Goal: Information Seeking & Learning: Learn about a topic

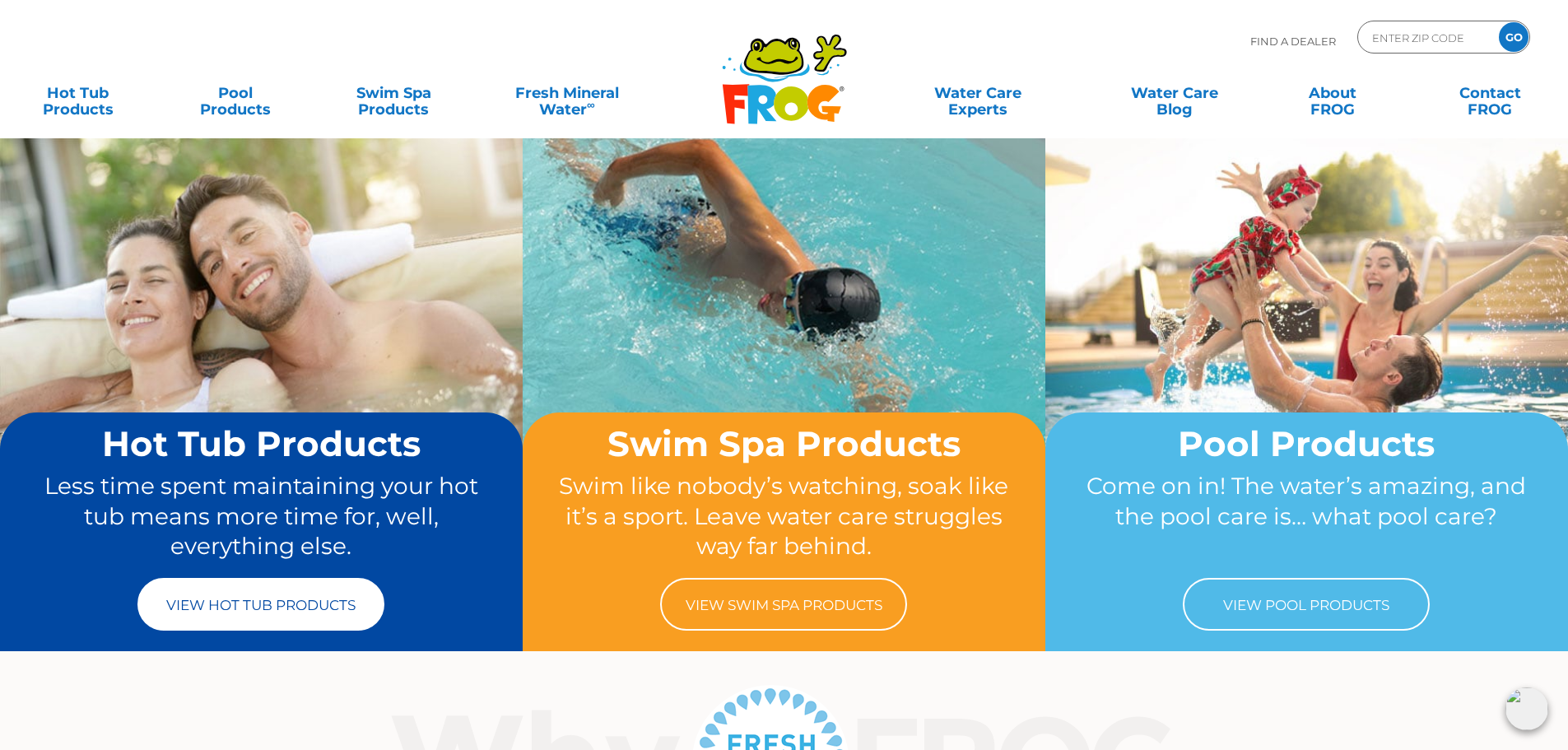
click at [210, 601] on link "View Hot Tub Products" at bounding box center [260, 603] width 247 height 52
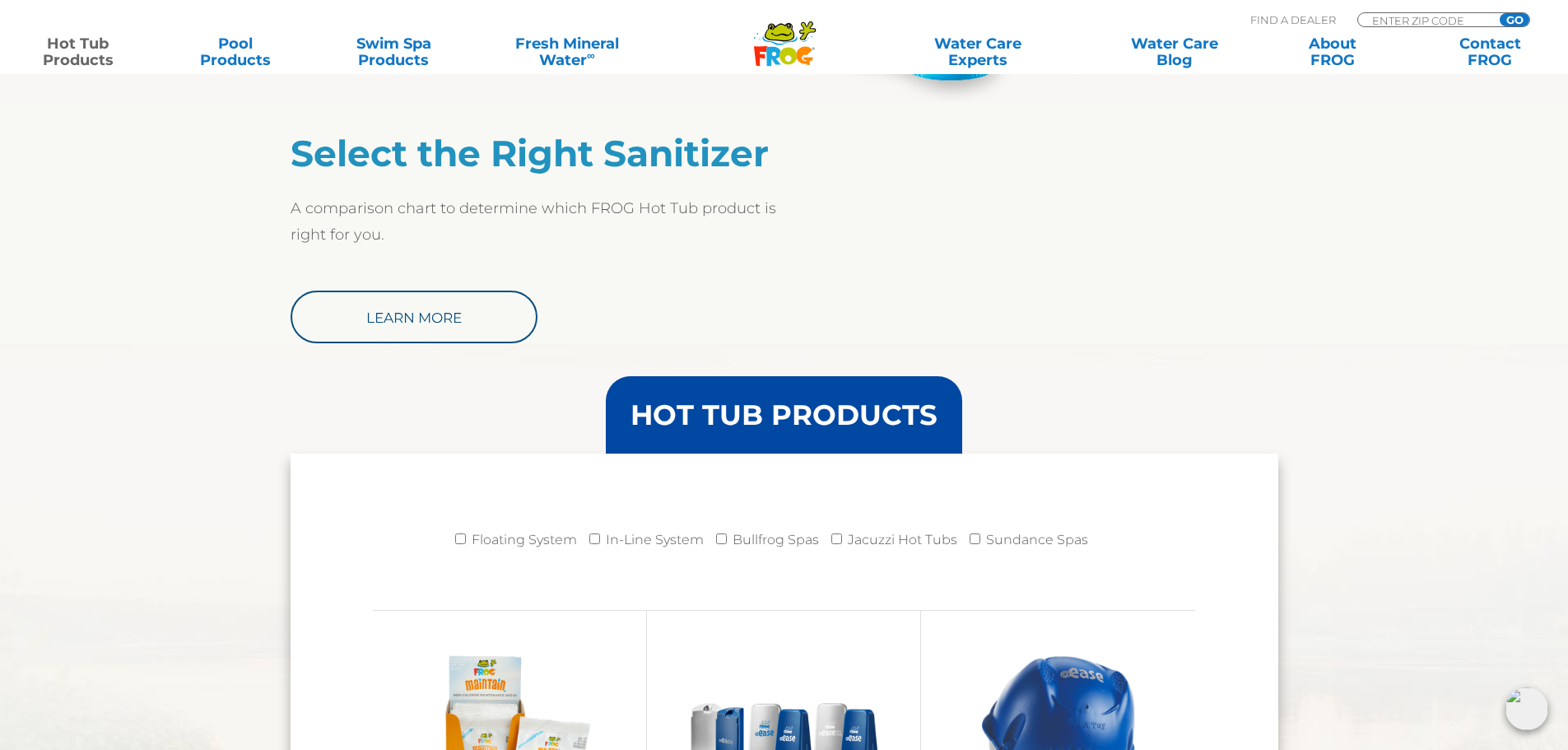
scroll to position [1481, 0]
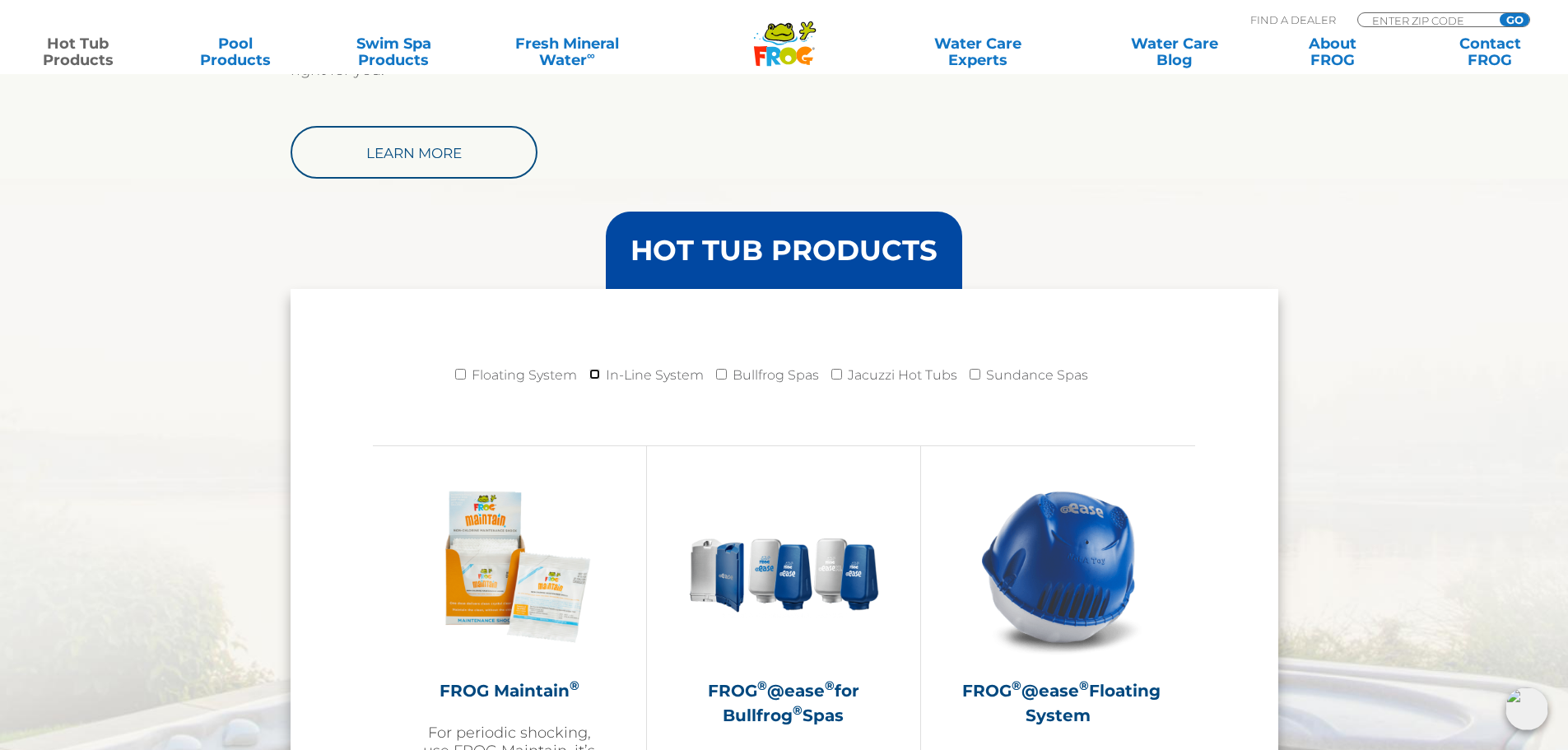
click at [590, 370] on input "In-Line System" at bounding box center [594, 374] width 11 height 11
checkbox input "true"
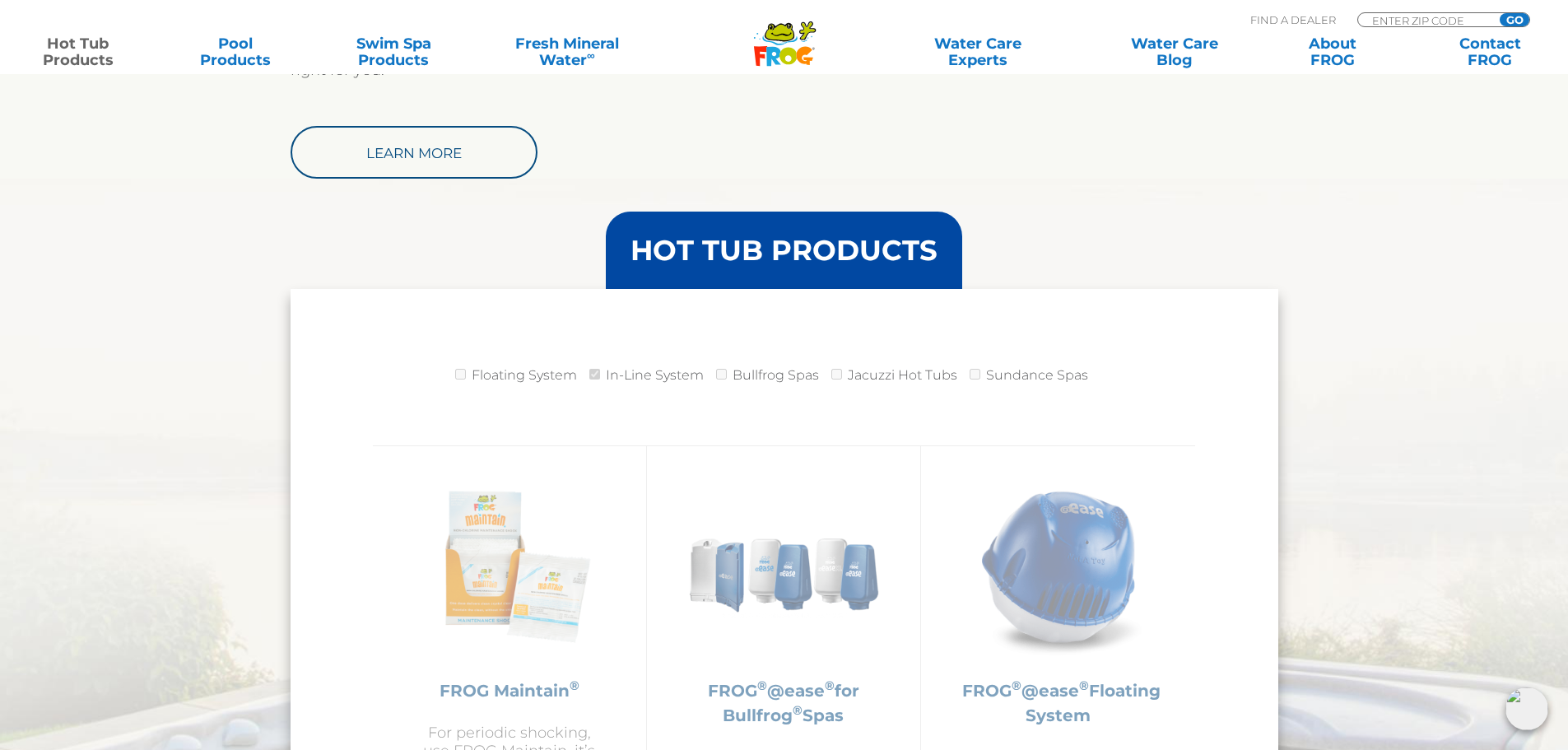
click at [468, 375] on li "Floating System" at bounding box center [522, 379] width 134 height 41
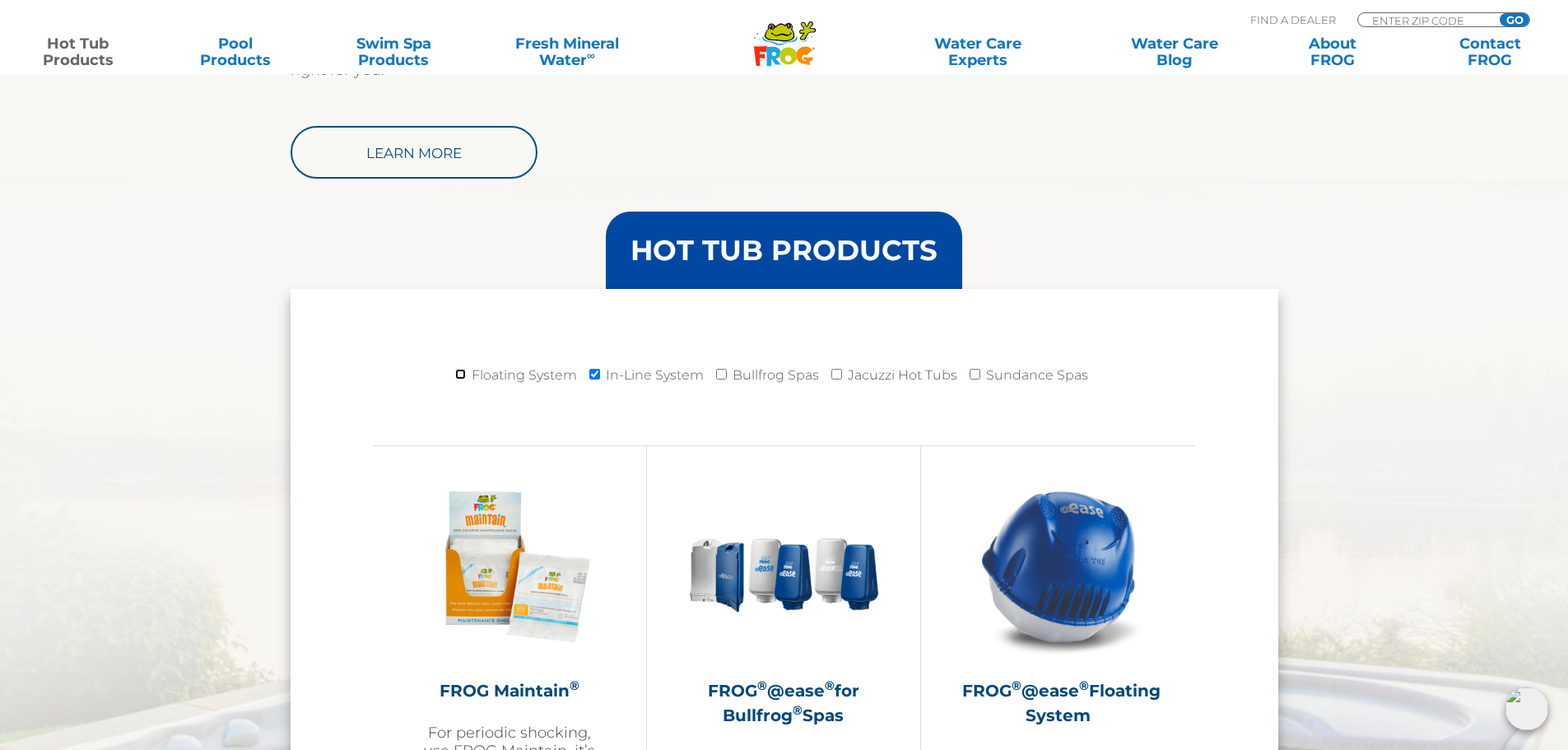
click at [466, 376] on input "Floating System" at bounding box center [461, 374] width 11 height 11
checkbox input "false"
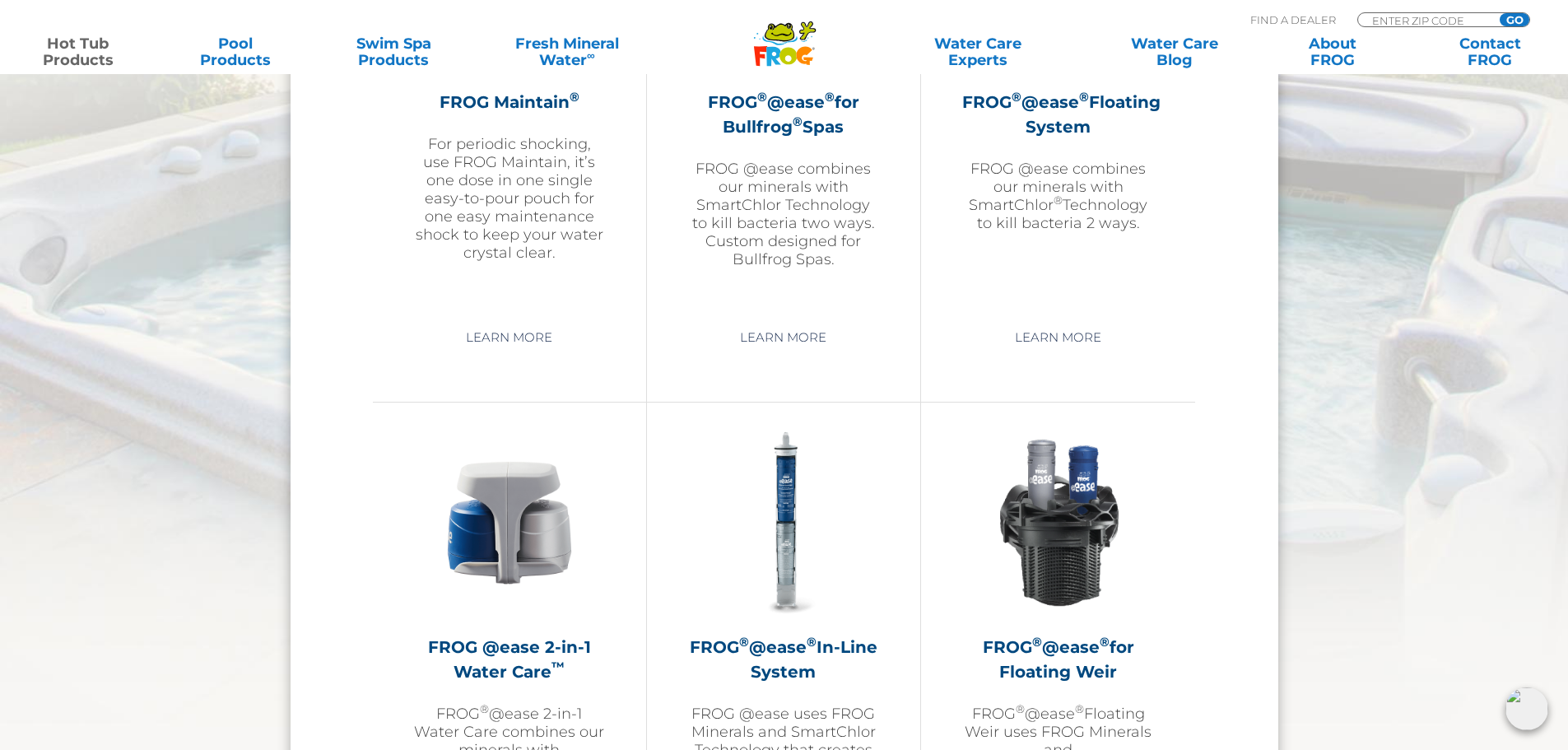
scroll to position [2304, 0]
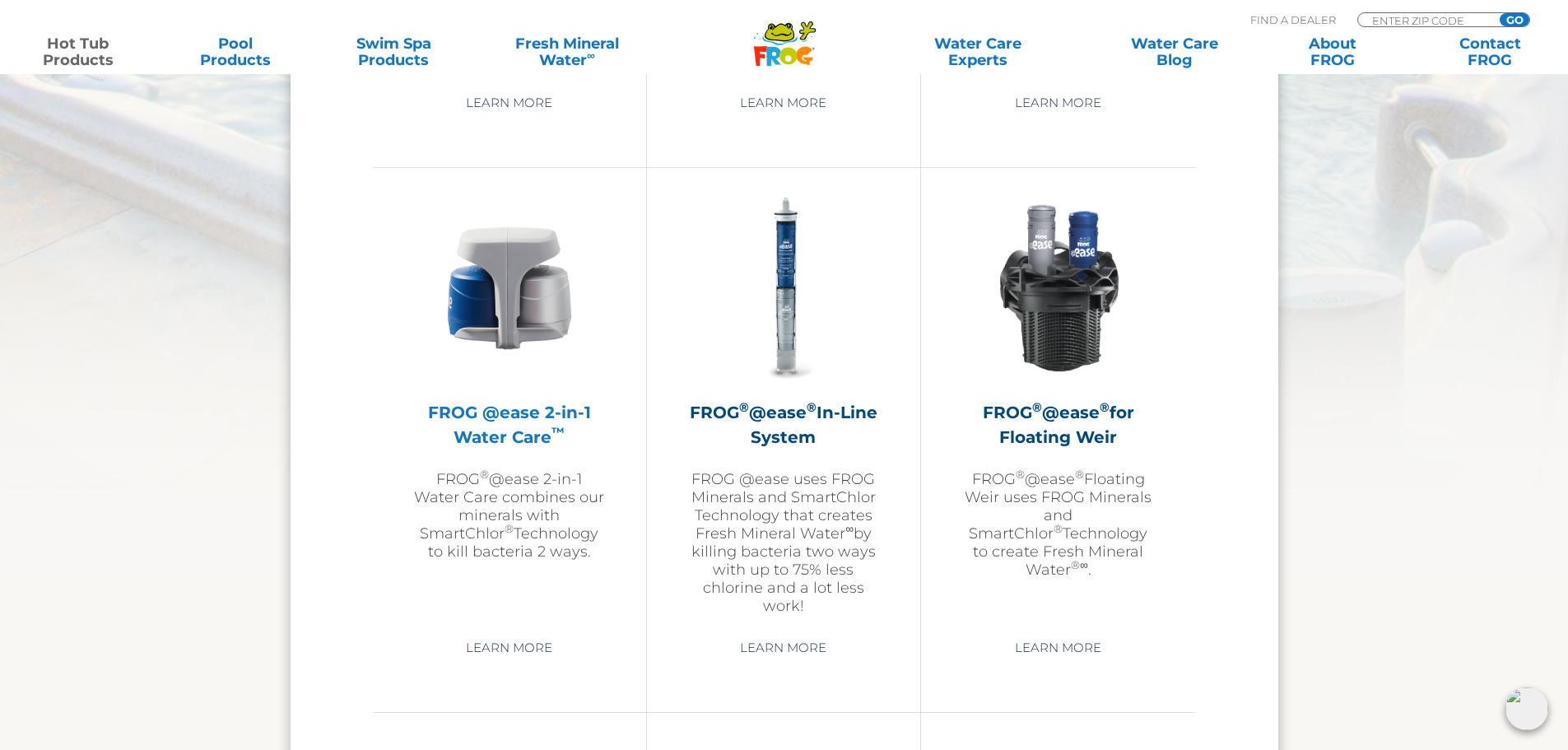
click at [509, 302] on img at bounding box center [509, 288] width 191 height 191
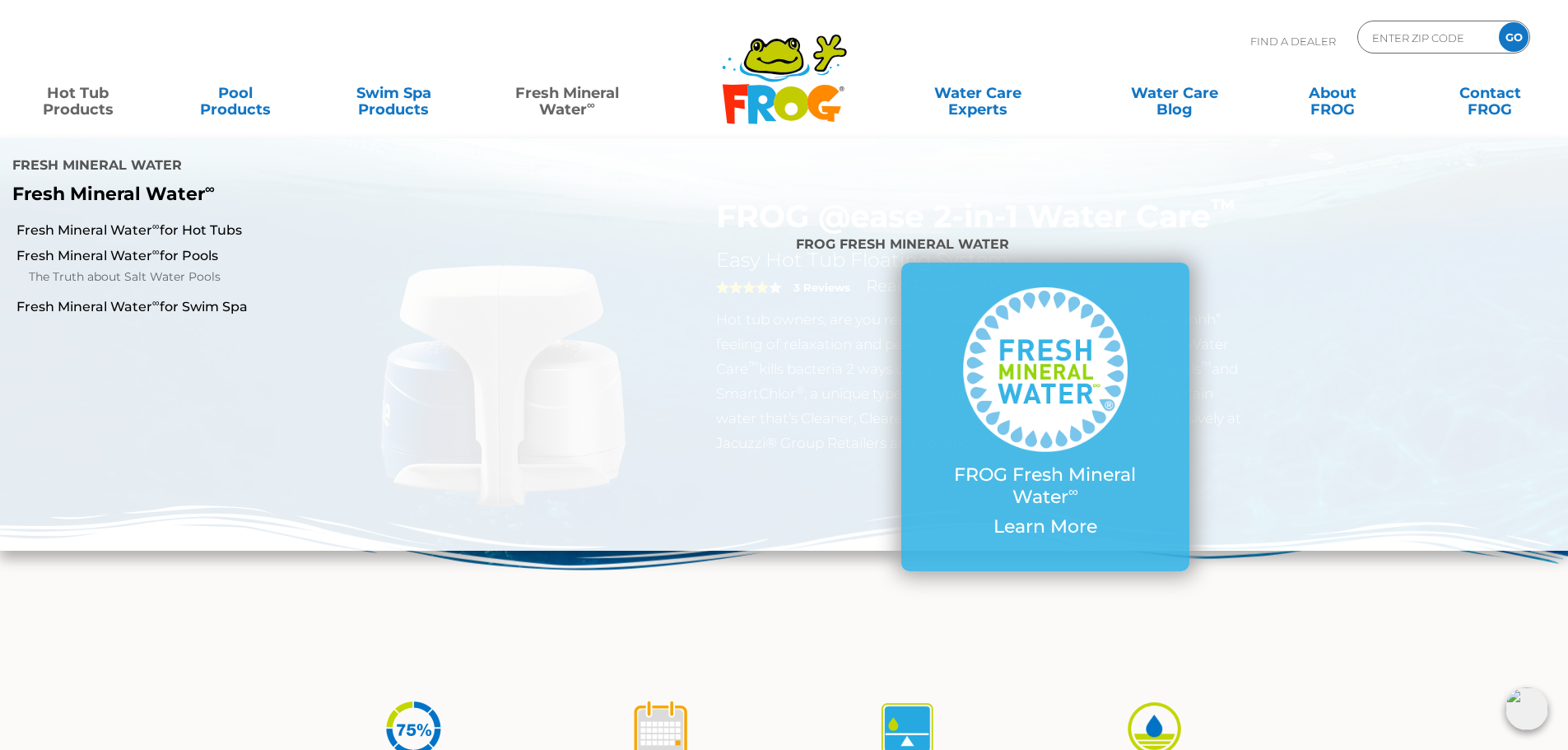
click at [556, 90] on link "Fresh Mineral Water ∞" at bounding box center [567, 92] width 154 height 33
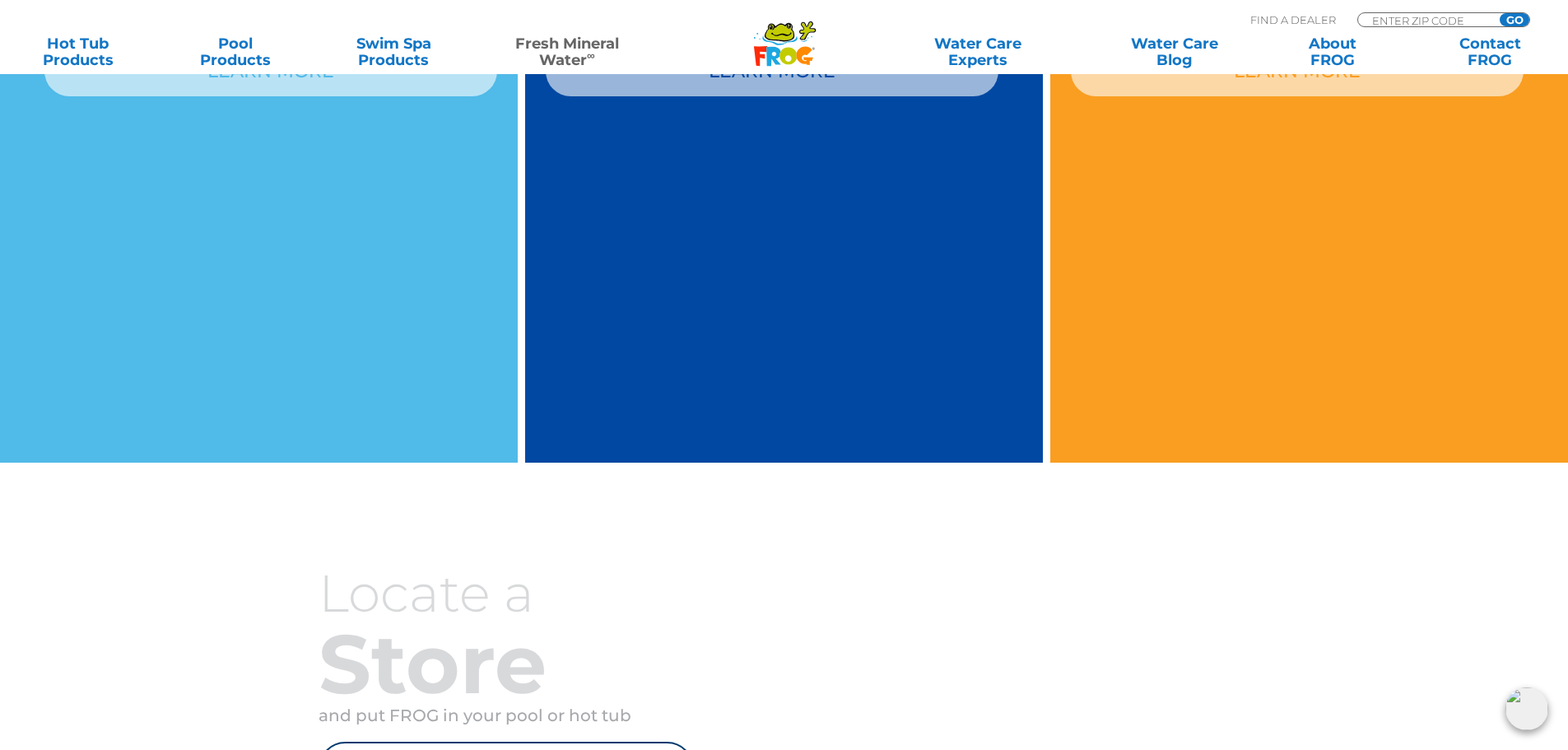
scroll to position [1564, 0]
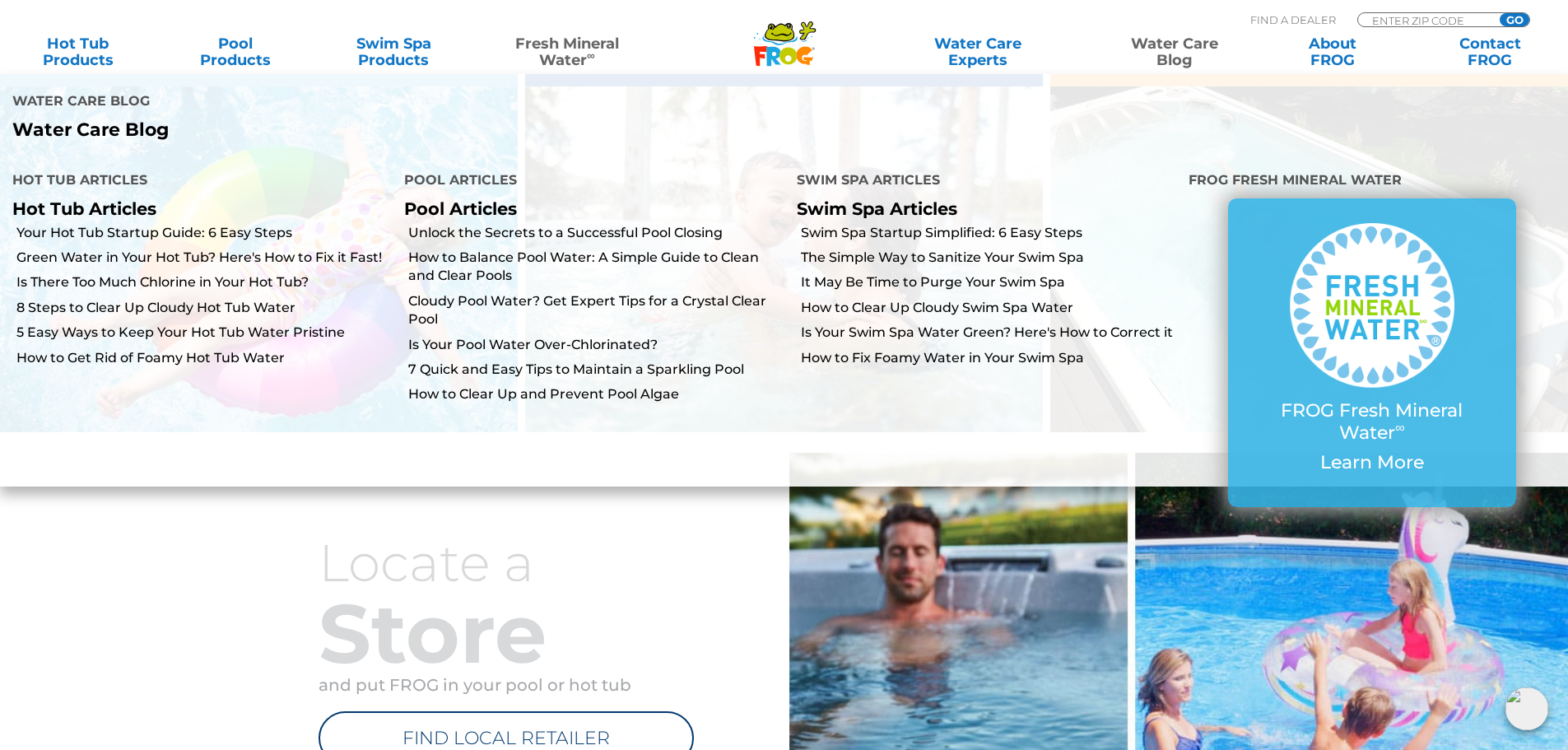
click at [1161, 66] on link "Water Care Blog" at bounding box center [1174, 51] width 122 height 33
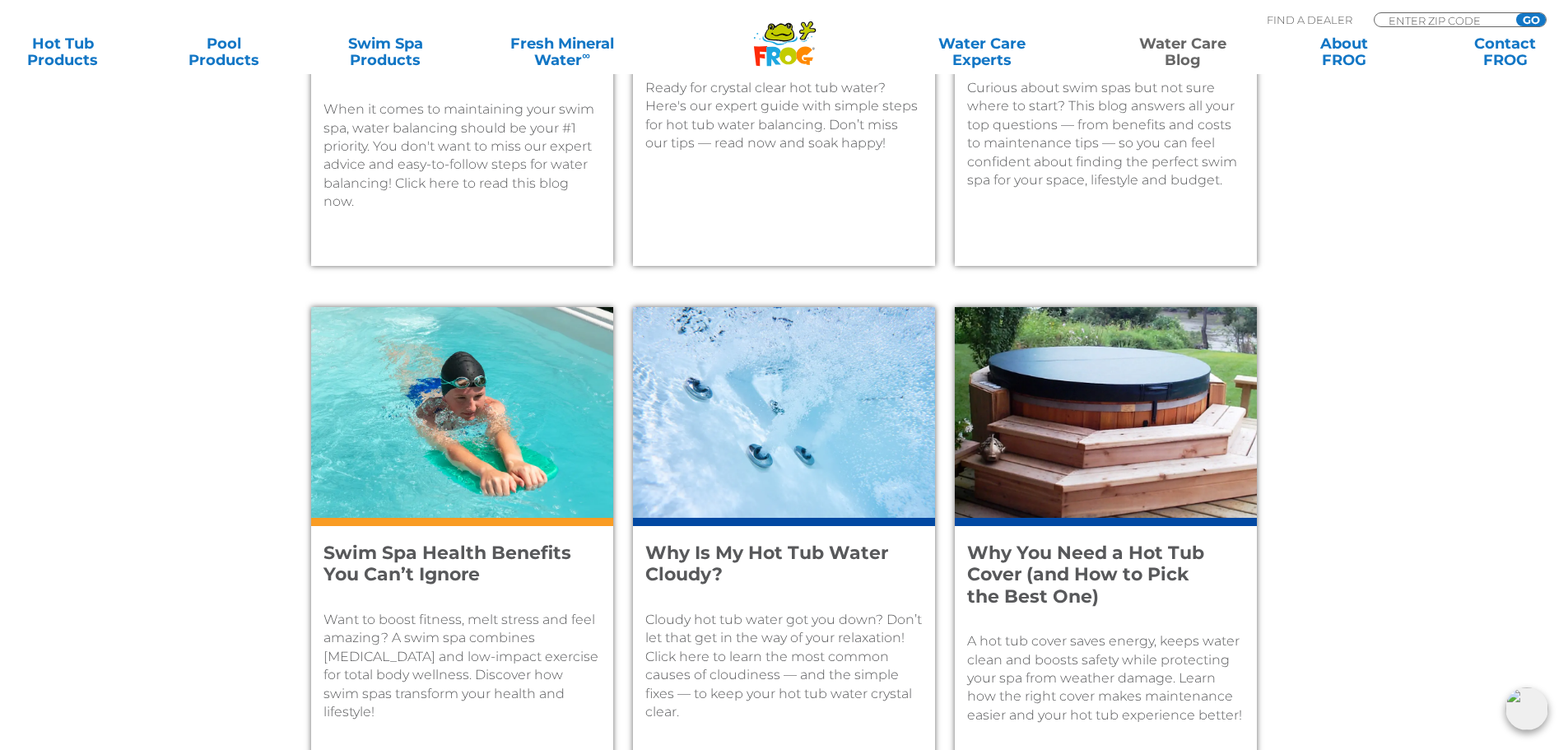
scroll to position [1073, 0]
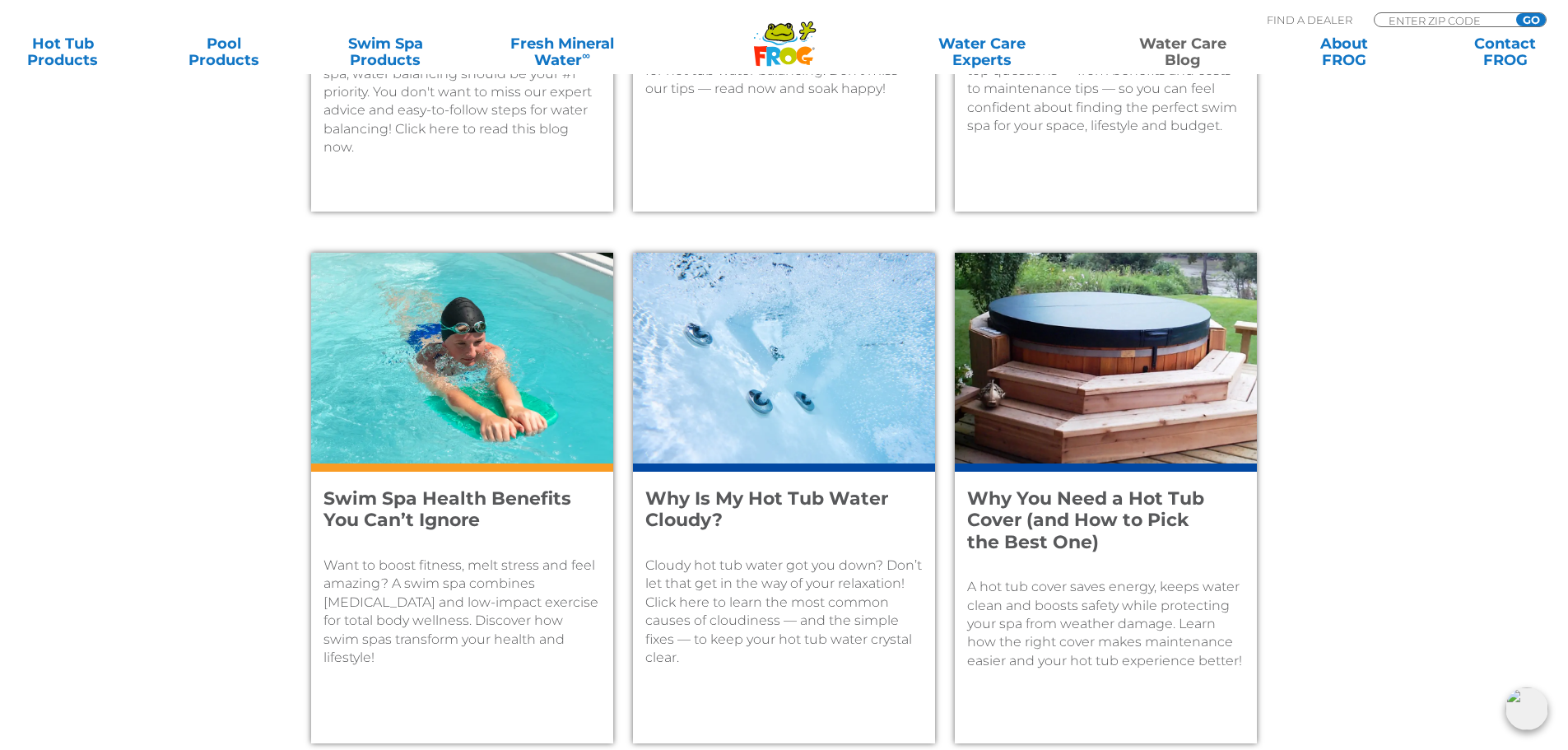
click at [1048, 499] on h4 "Why You Need a Hot Tub Cover (and How to Pick the Best One)" at bounding box center [1095, 520] width 255 height 65
